Goal: Information Seeking & Learning: Learn about a topic

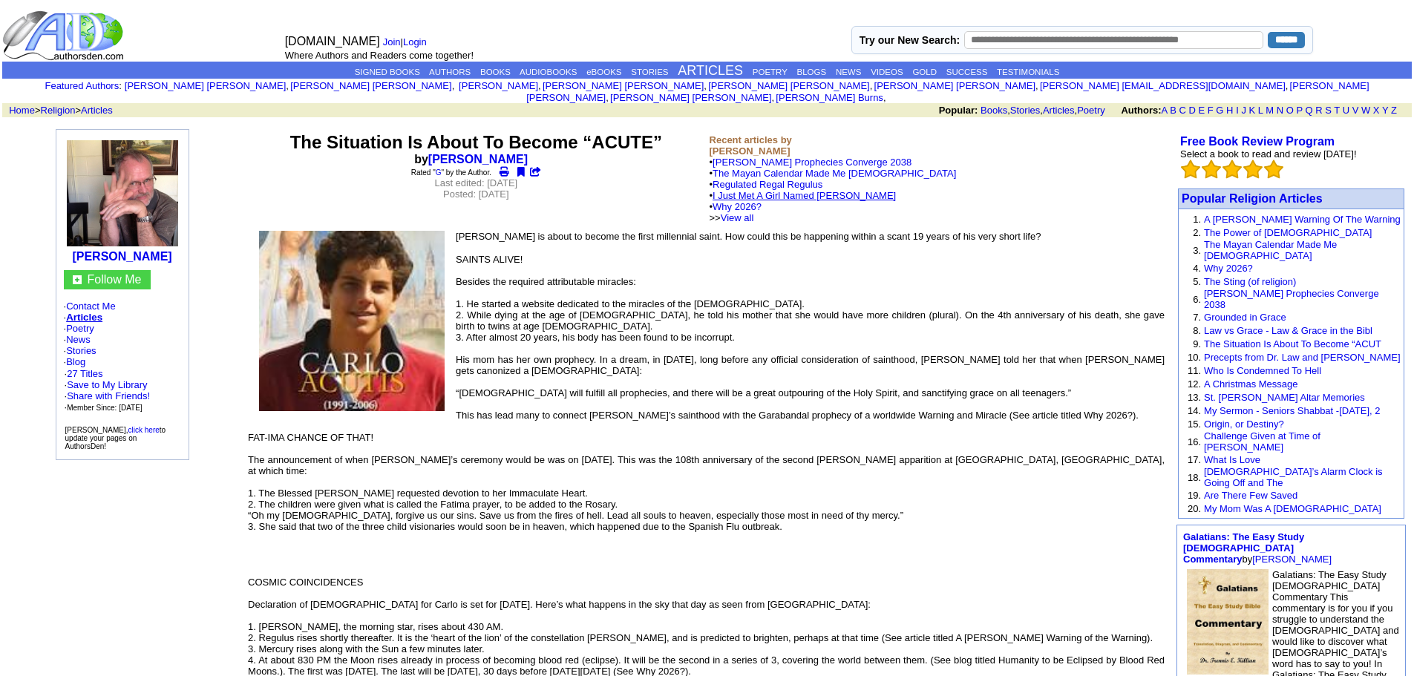
click at [785, 190] on link "I Just Met A Girl Named [PERSON_NAME]" at bounding box center [804, 195] width 183 height 11
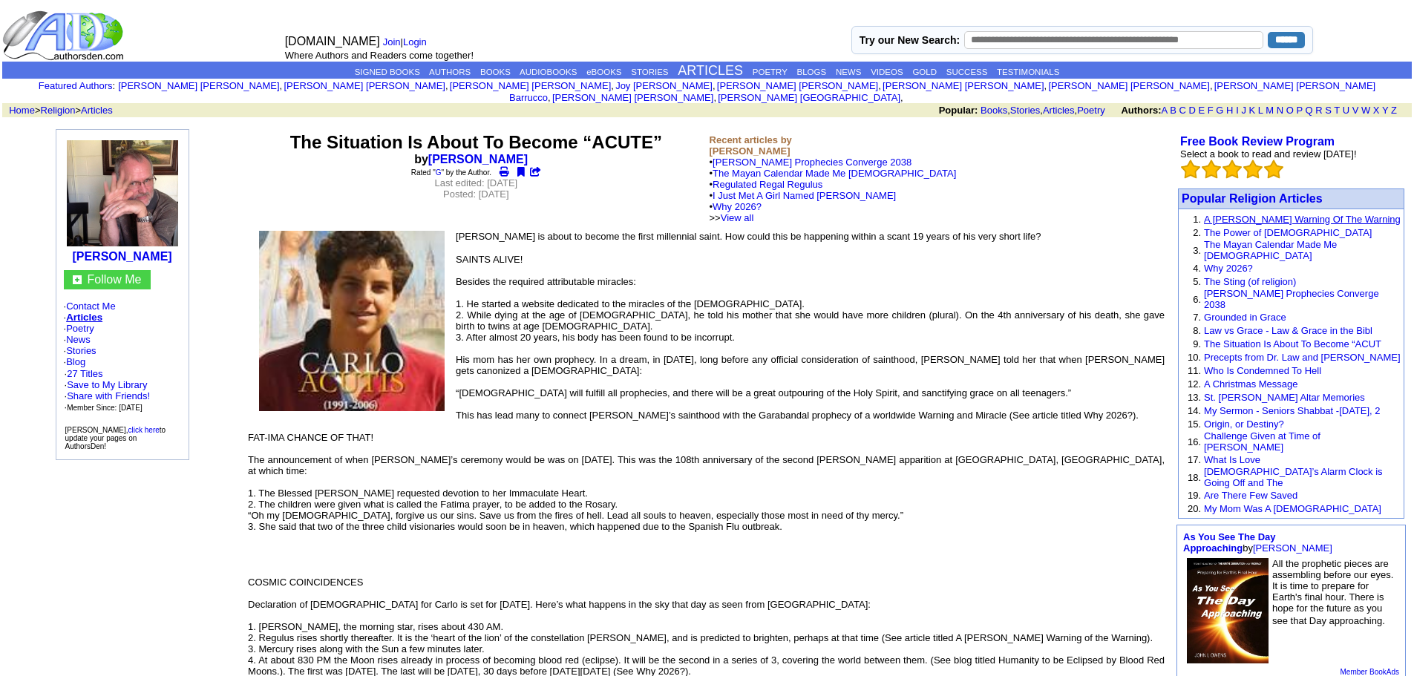
click at [1289, 214] on link "A [PERSON_NAME] Warning Of The Warning" at bounding box center [1302, 219] width 197 height 11
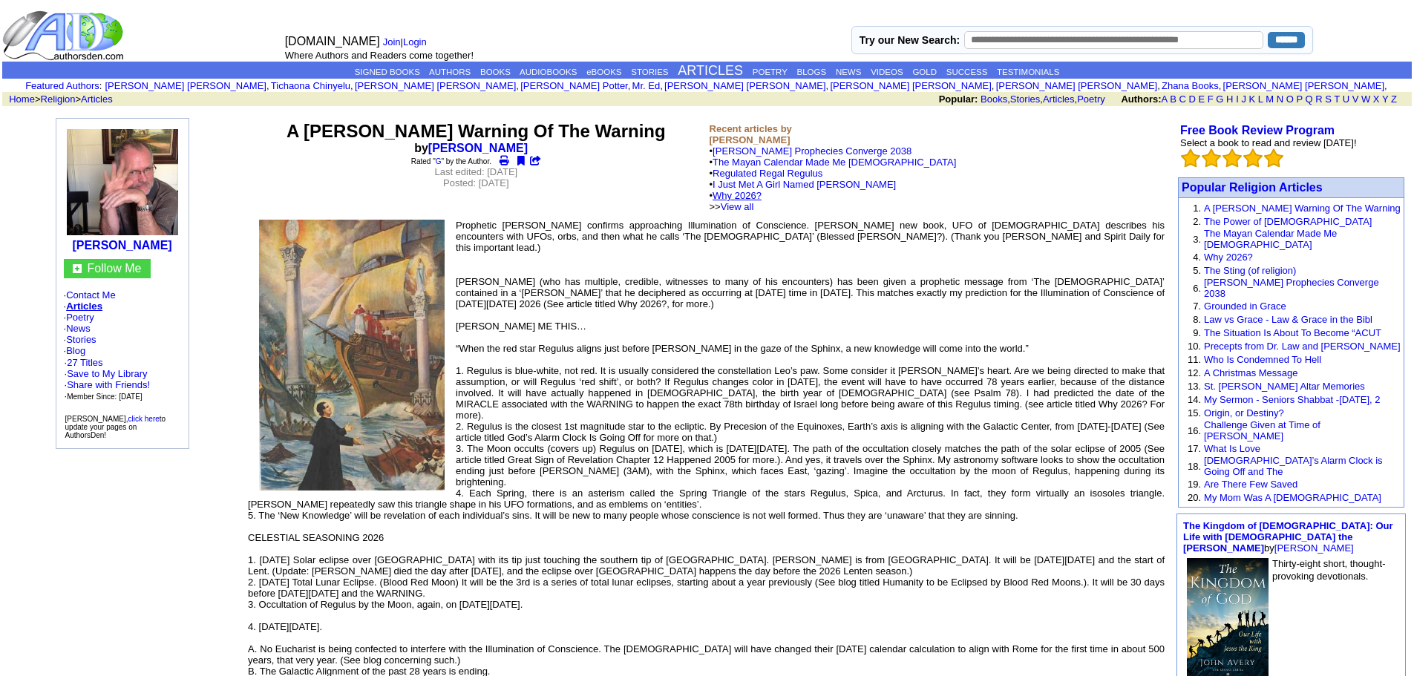
click at [732, 192] on link "Why 2026?" at bounding box center [737, 195] width 49 height 11
